Goal: Check status: Check status

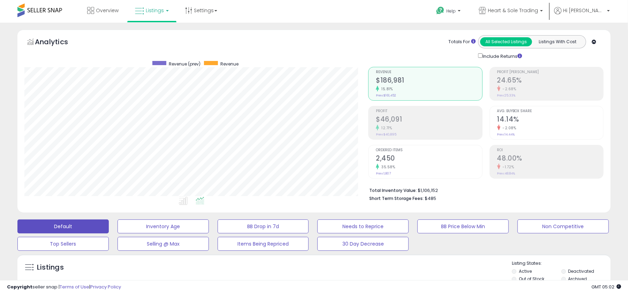
scroll to position [143, 344]
click at [538, 13] on span "Heart & Sole Trading" at bounding box center [513, 10] width 50 height 7
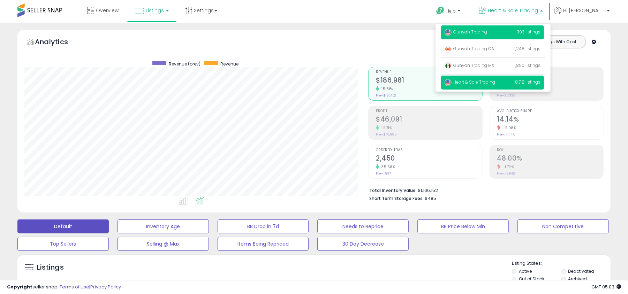
click at [503, 38] on p "Gunyah Trading 393 listings" at bounding box center [492, 32] width 103 height 14
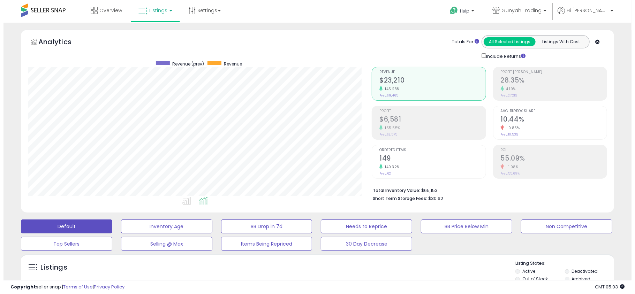
scroll to position [93, 0]
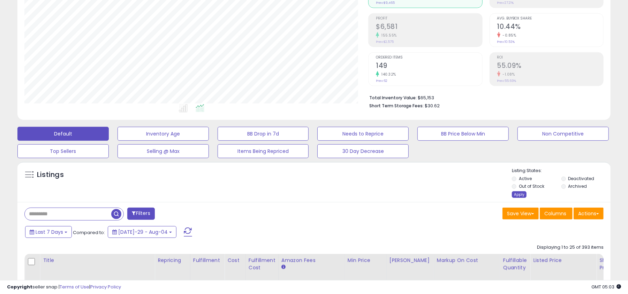
click at [520, 198] on div "Apply" at bounding box center [519, 194] width 15 height 7
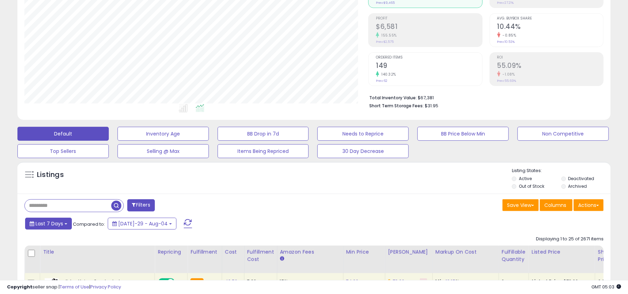
click at [60, 223] on span "Last 7 Days" at bounding box center [50, 223] width 28 height 7
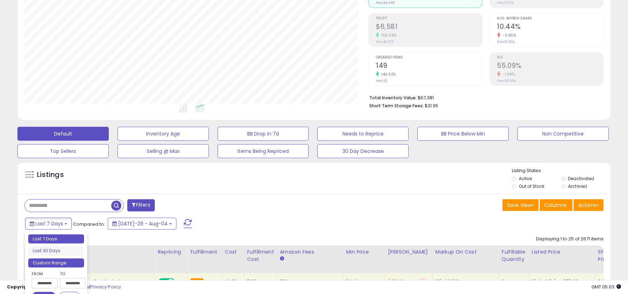
click at [59, 264] on li "Custom Range" at bounding box center [56, 263] width 56 height 9
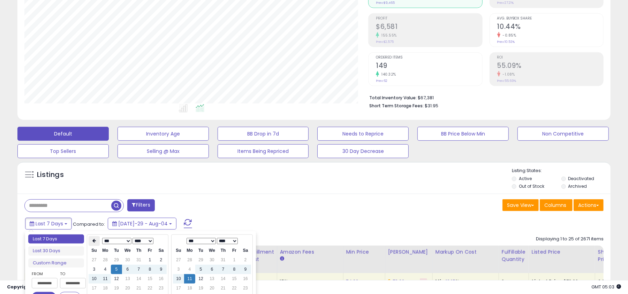
click at [95, 242] on icon at bounding box center [93, 241] width 3 height 4
click at [117, 259] on td "1" at bounding box center [116, 260] width 11 height 9
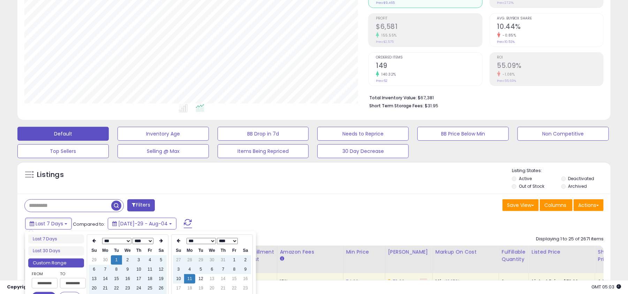
type input "**********"
click at [180, 240] on icon at bounding box center [178, 241] width 3 height 4
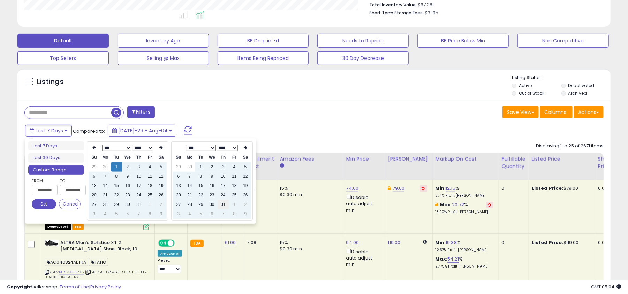
click at [223, 206] on td "31" at bounding box center [223, 204] width 11 height 9
type input "**********"
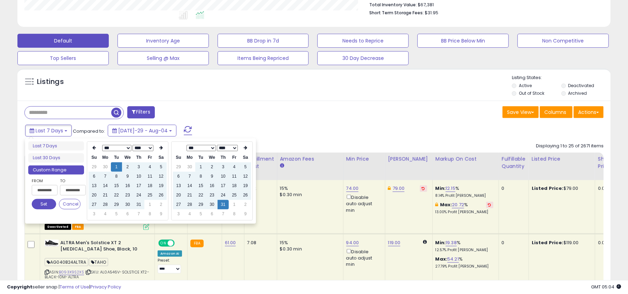
click at [38, 206] on button "Set" at bounding box center [44, 204] width 24 height 10
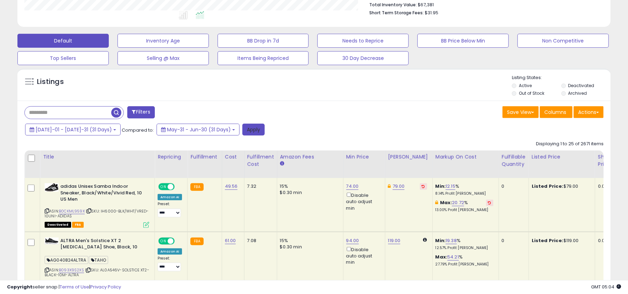
drag, startPoint x: 234, startPoint y: 129, endPoint x: 357, endPoint y: 210, distance: 147.8
click at [242, 131] on button "Apply" at bounding box center [253, 130] width 22 height 12
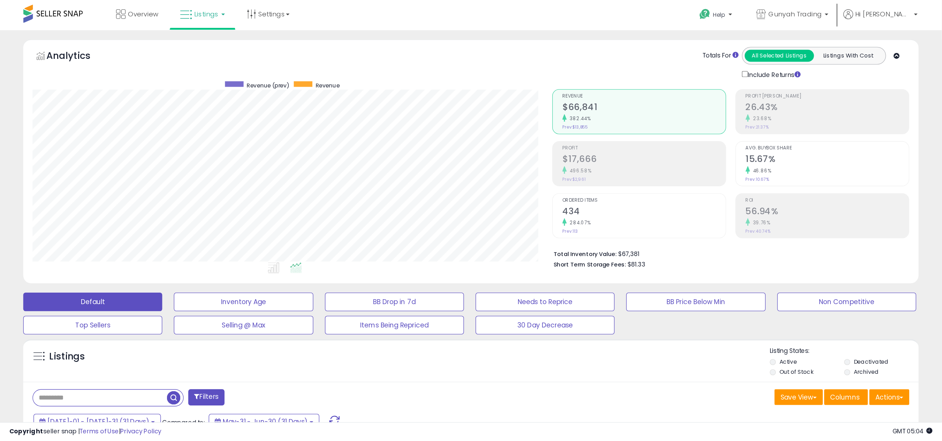
scroll to position [143, 527]
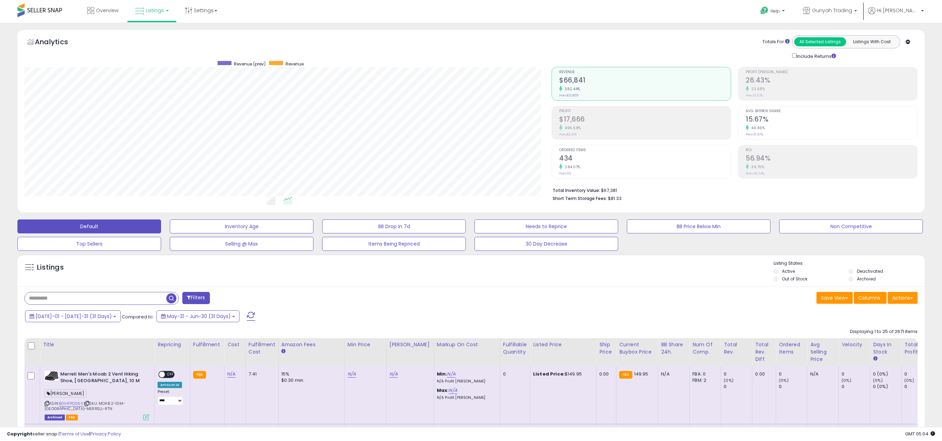
drag, startPoint x: 618, startPoint y: 3, endPoint x: 630, endPoint y: 277, distance: 274.3
click at [627, 277] on div "Listings" at bounding box center [470, 272] width 907 height 24
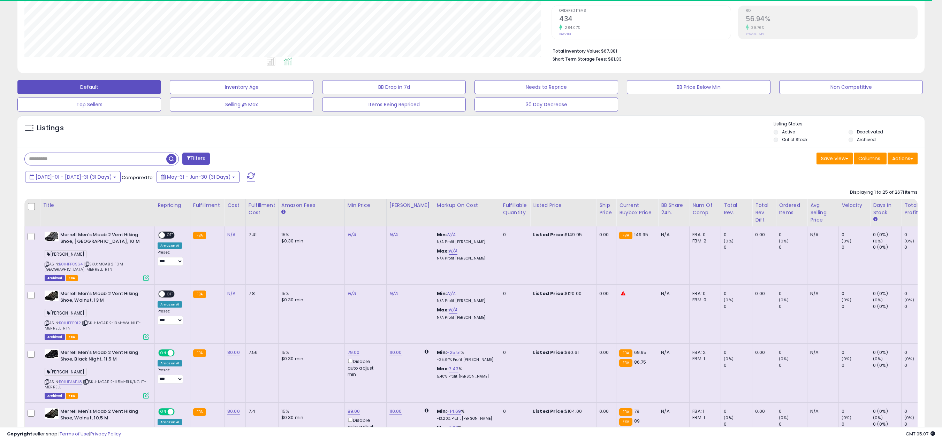
scroll to position [0, 0]
